Goal: Task Accomplishment & Management: Manage account settings

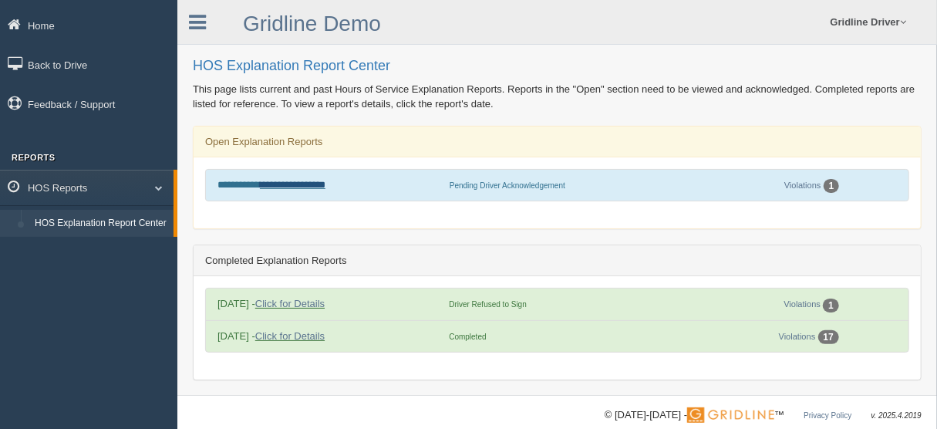
click at [306, 181] on link "**********" at bounding box center [293, 185] width 66 height 10
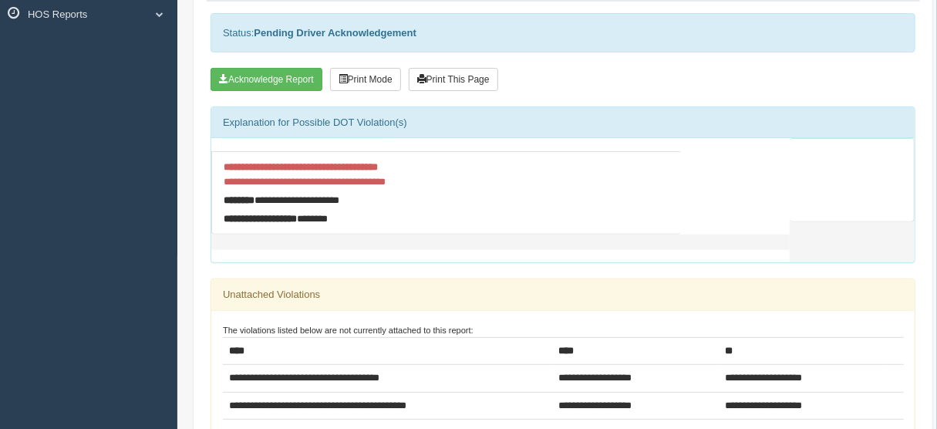
scroll to position [173, 0]
click at [259, 73] on button "Acknowledge Report" at bounding box center [267, 80] width 112 height 23
